Goal: Task Accomplishment & Management: Manage account settings

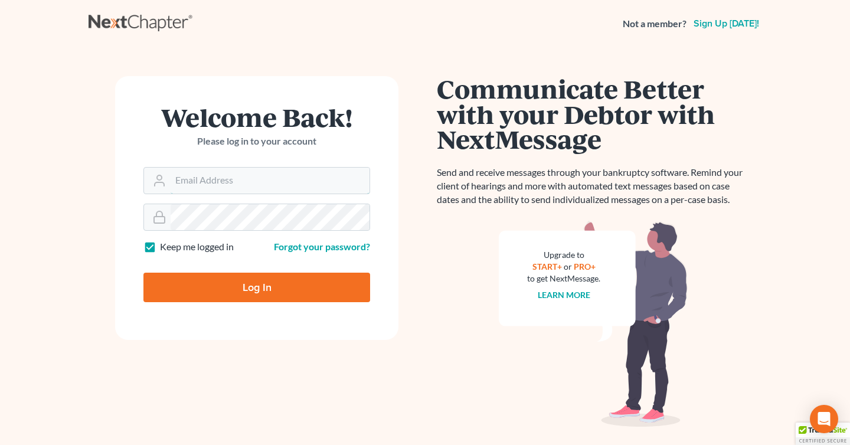
type input "[PERSON_NAME][EMAIL_ADDRESS][DOMAIN_NAME]"
click at [320, 291] on input "Log In" at bounding box center [256, 288] width 227 height 30
type input "Thinking..."
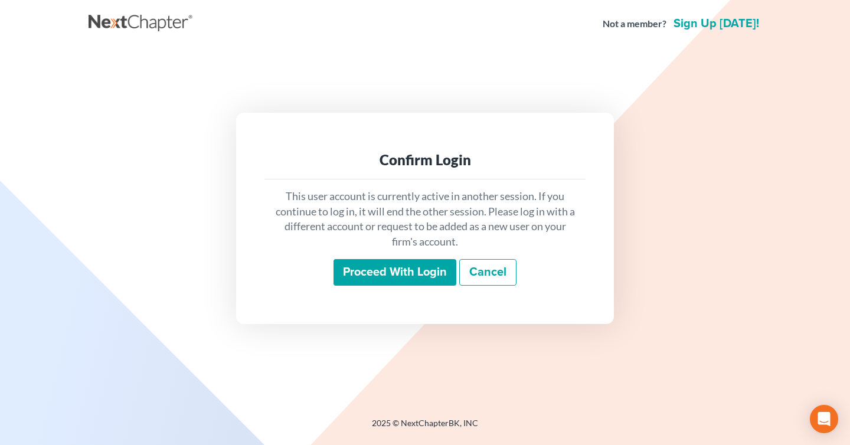
click at [409, 279] on input "Proceed with login" at bounding box center [395, 272] width 123 height 27
